Goal: Obtain resource: Obtain resource

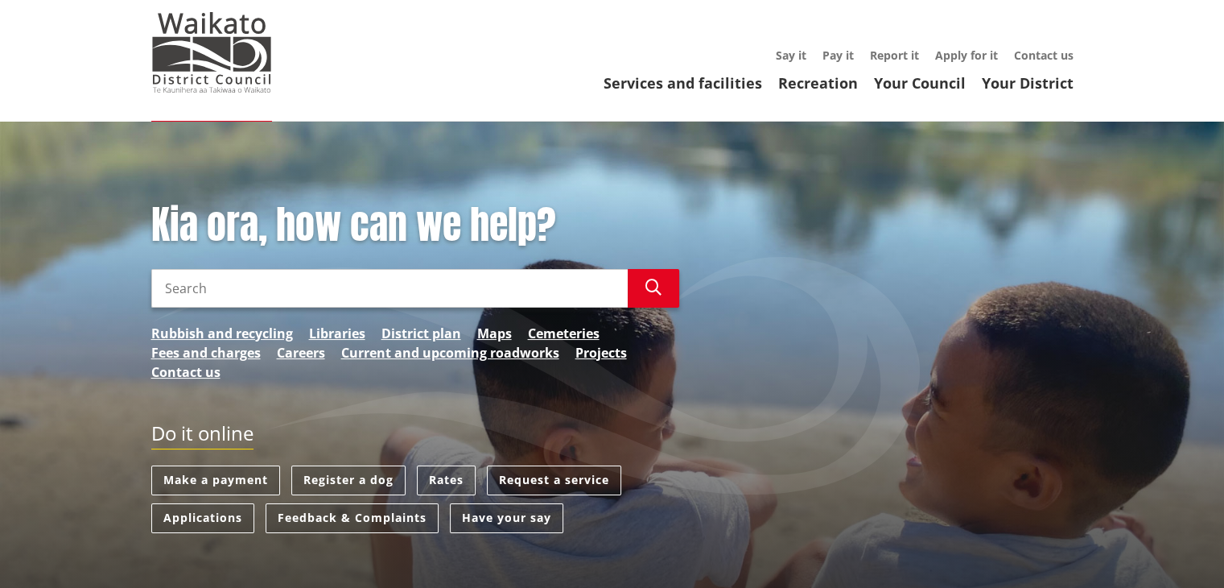
scroll to position [80, 0]
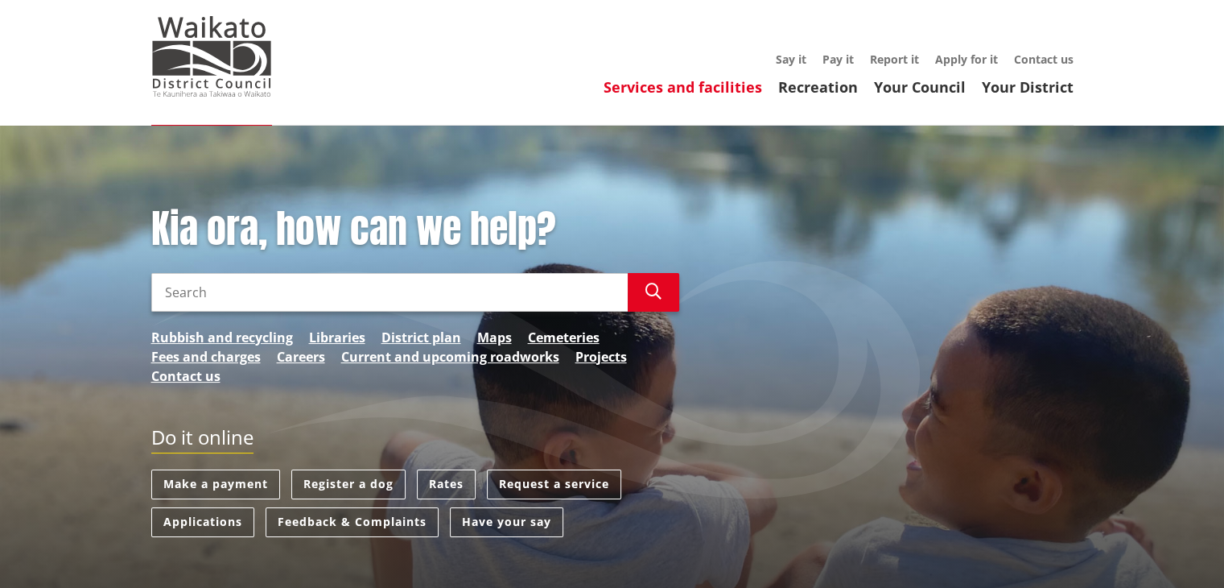
click at [708, 80] on link "Services and facilities" at bounding box center [683, 86] width 159 height 19
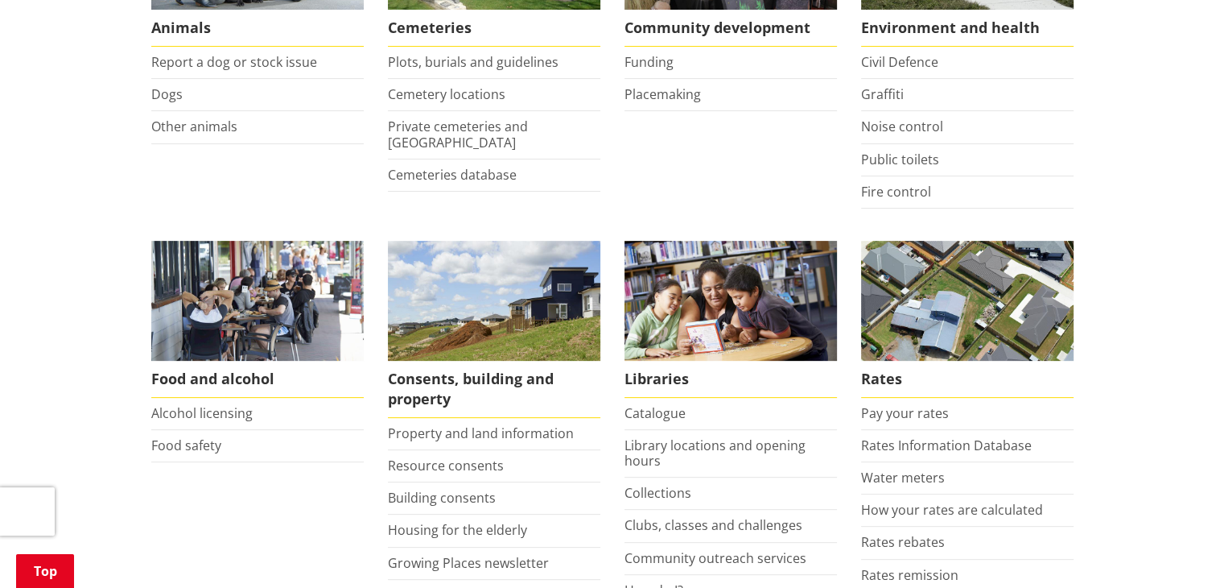
scroll to position [563, 0]
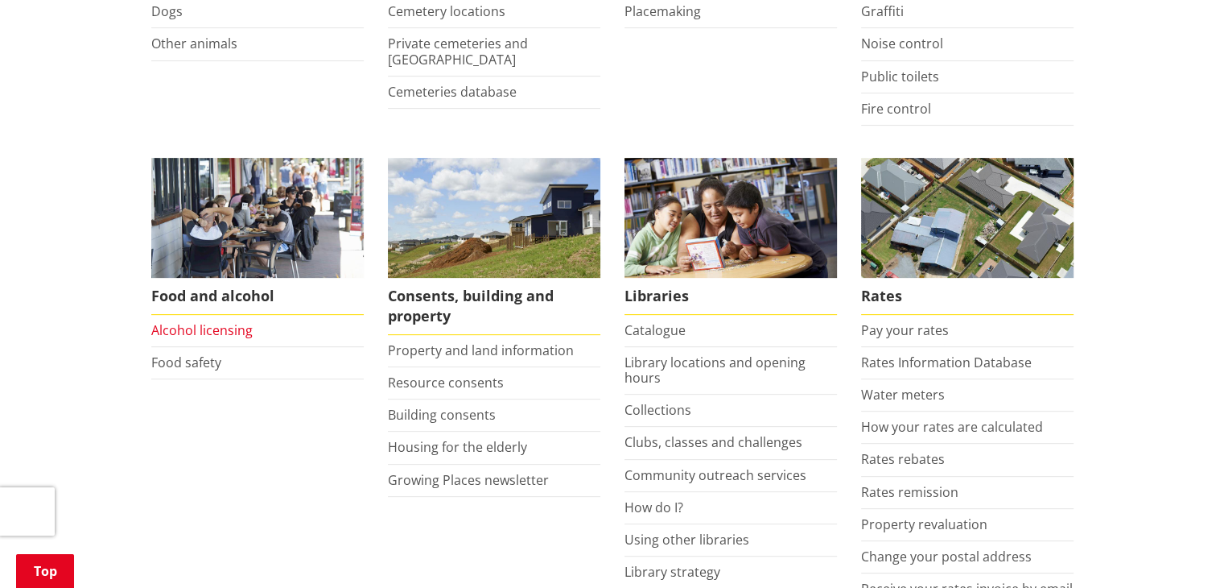
click at [219, 320] on li "Alcohol licensing" at bounding box center [257, 331] width 213 height 32
click at [223, 326] on link "Alcohol licensing" at bounding box center [201, 330] width 101 height 18
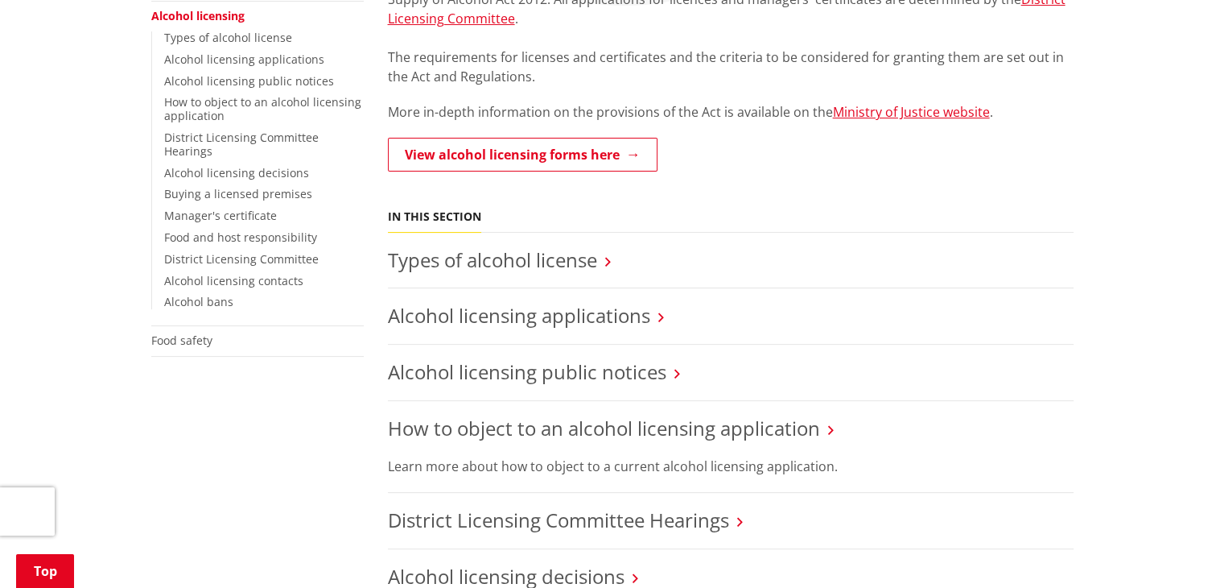
scroll to position [402, 0]
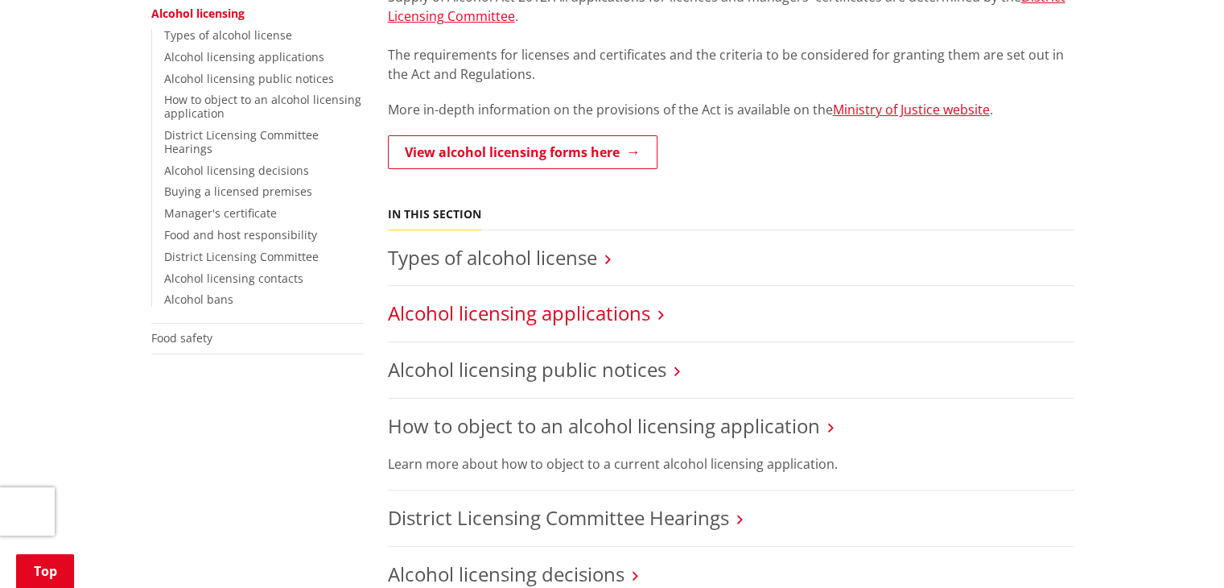
click at [609, 313] on link "Alcohol licensing applications" at bounding box center [519, 312] width 262 height 27
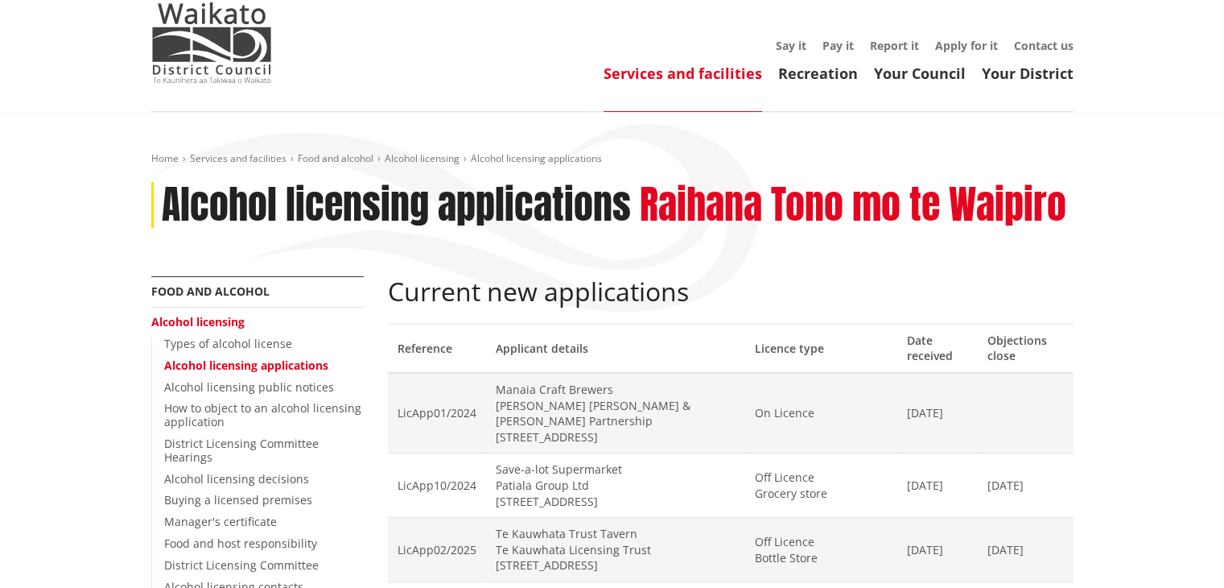
scroll to position [80, 0]
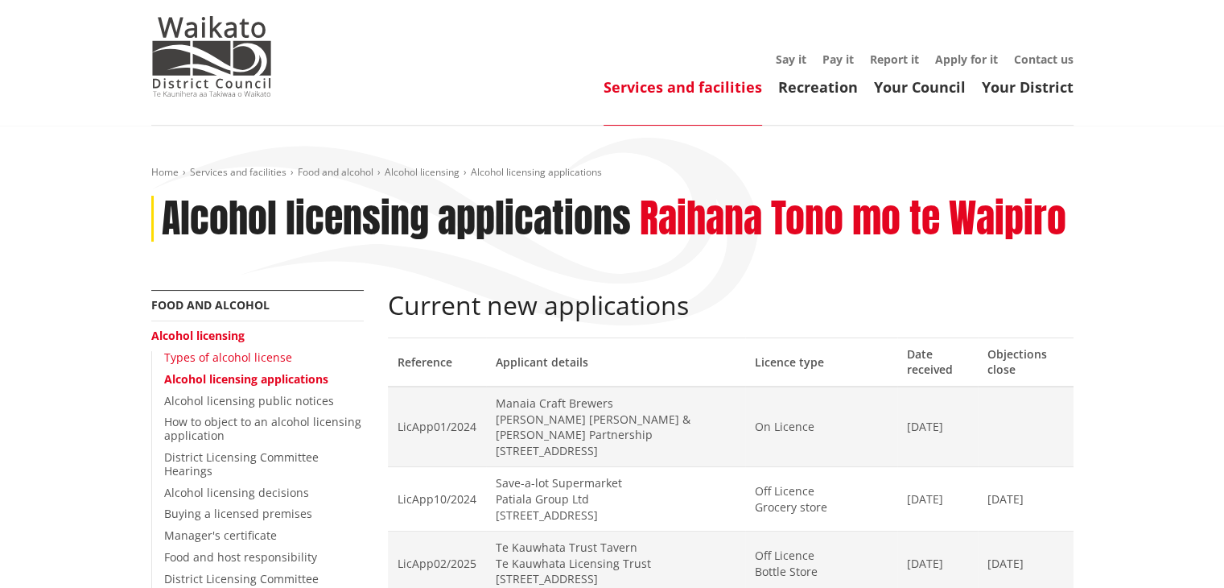
click at [254, 361] on link "Types of alcohol license" at bounding box center [228, 356] width 128 height 15
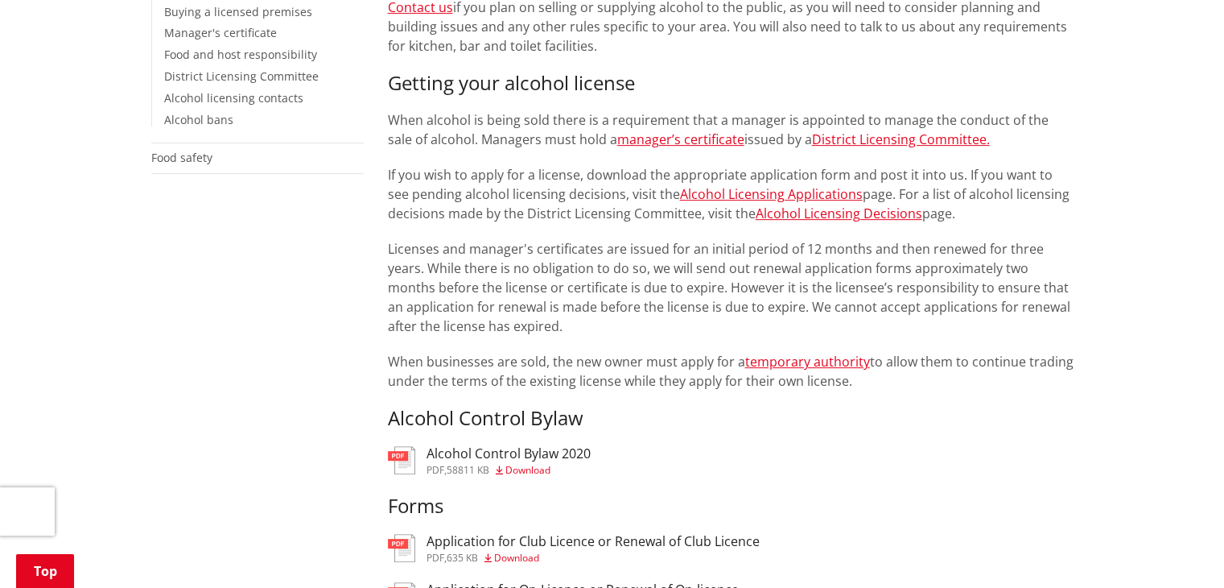
scroll to position [885, 0]
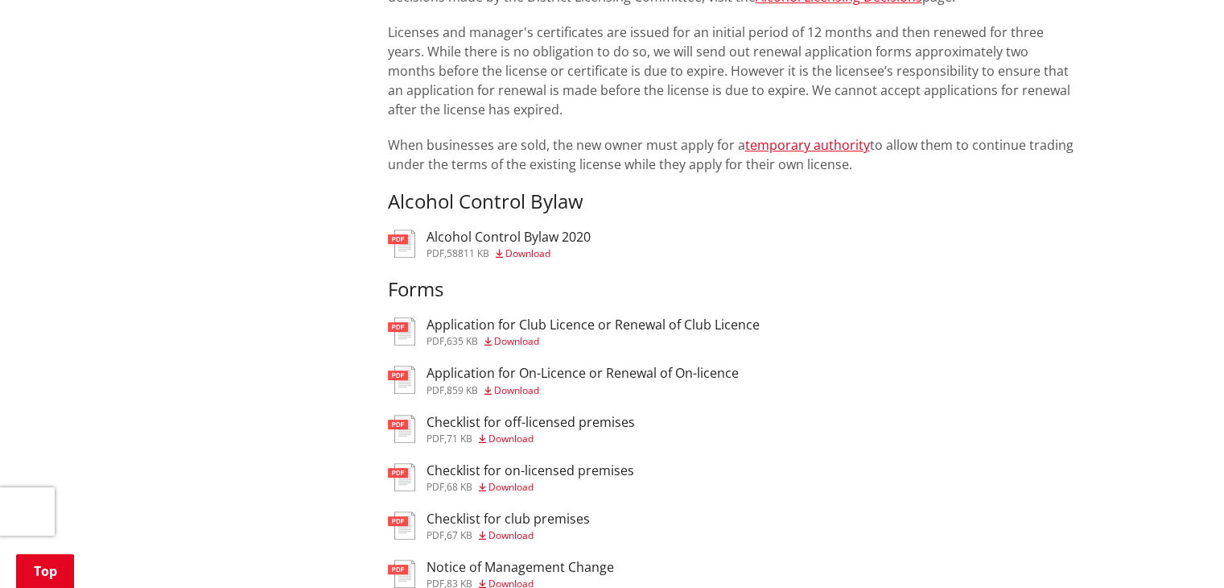
click at [516, 334] on span "Download" at bounding box center [516, 341] width 45 height 14
